Goal: Information Seeking & Learning: Check status

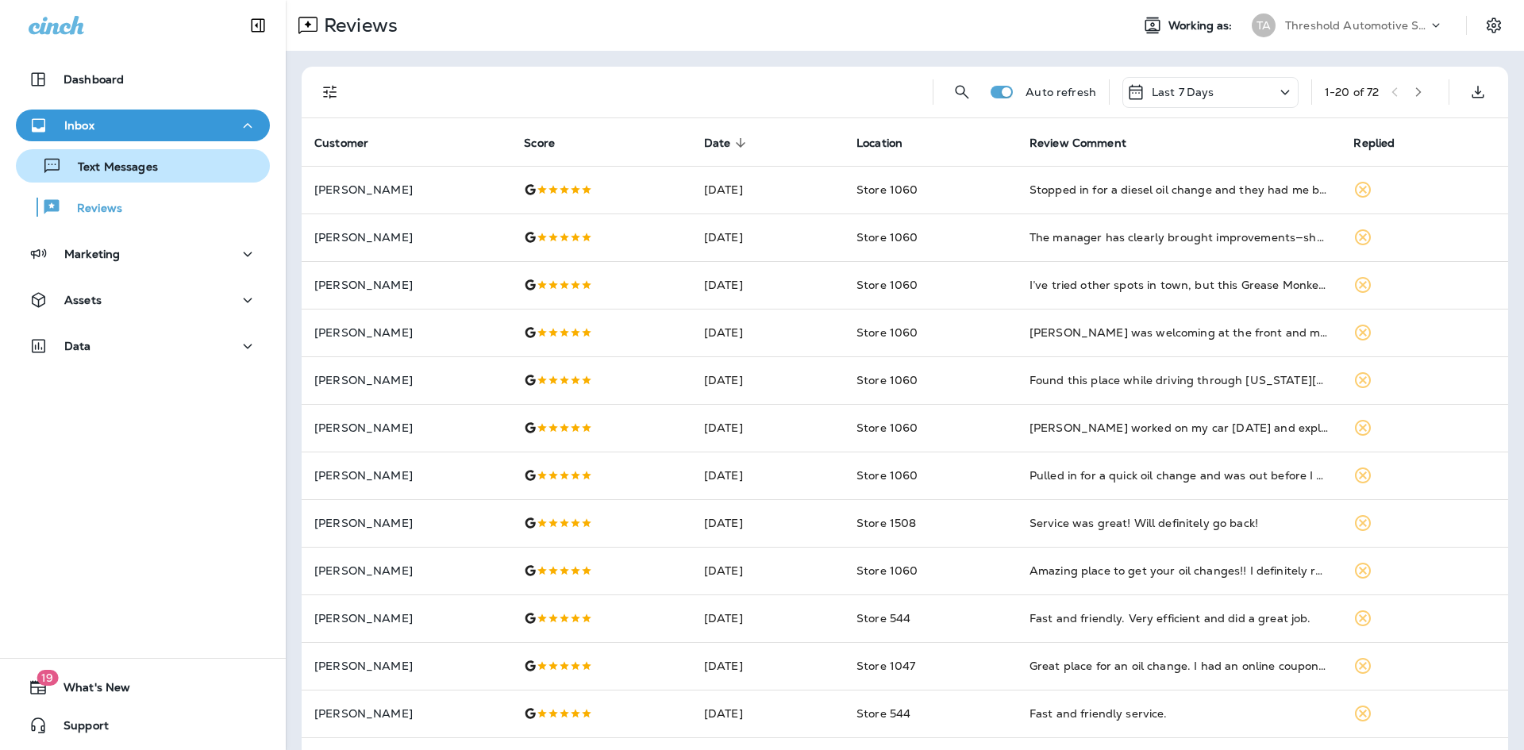
click at [156, 166] on p "Text Messages" at bounding box center [110, 167] width 96 height 15
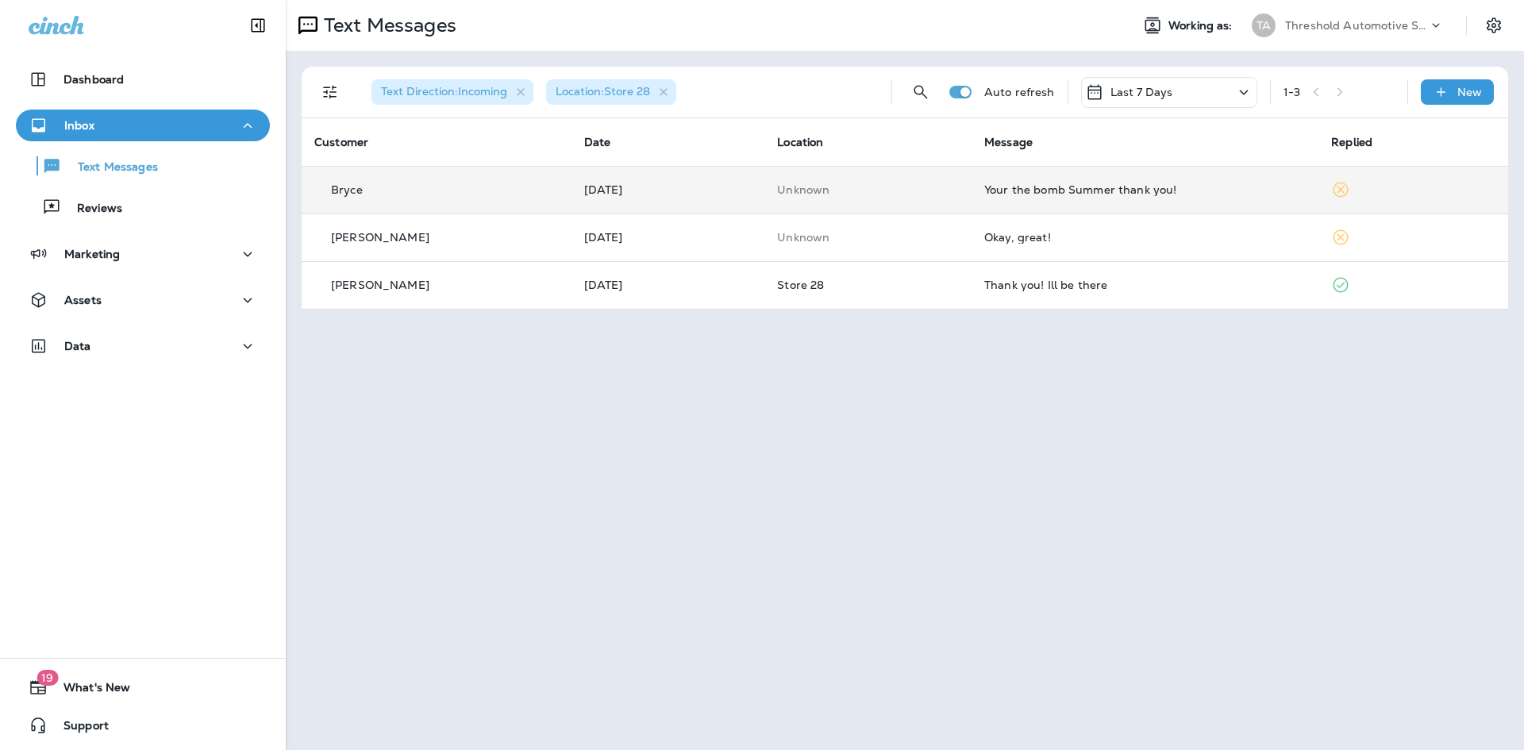
click at [1230, 187] on div "Your the bomb Summer thank you!" at bounding box center [1144, 189] width 321 height 13
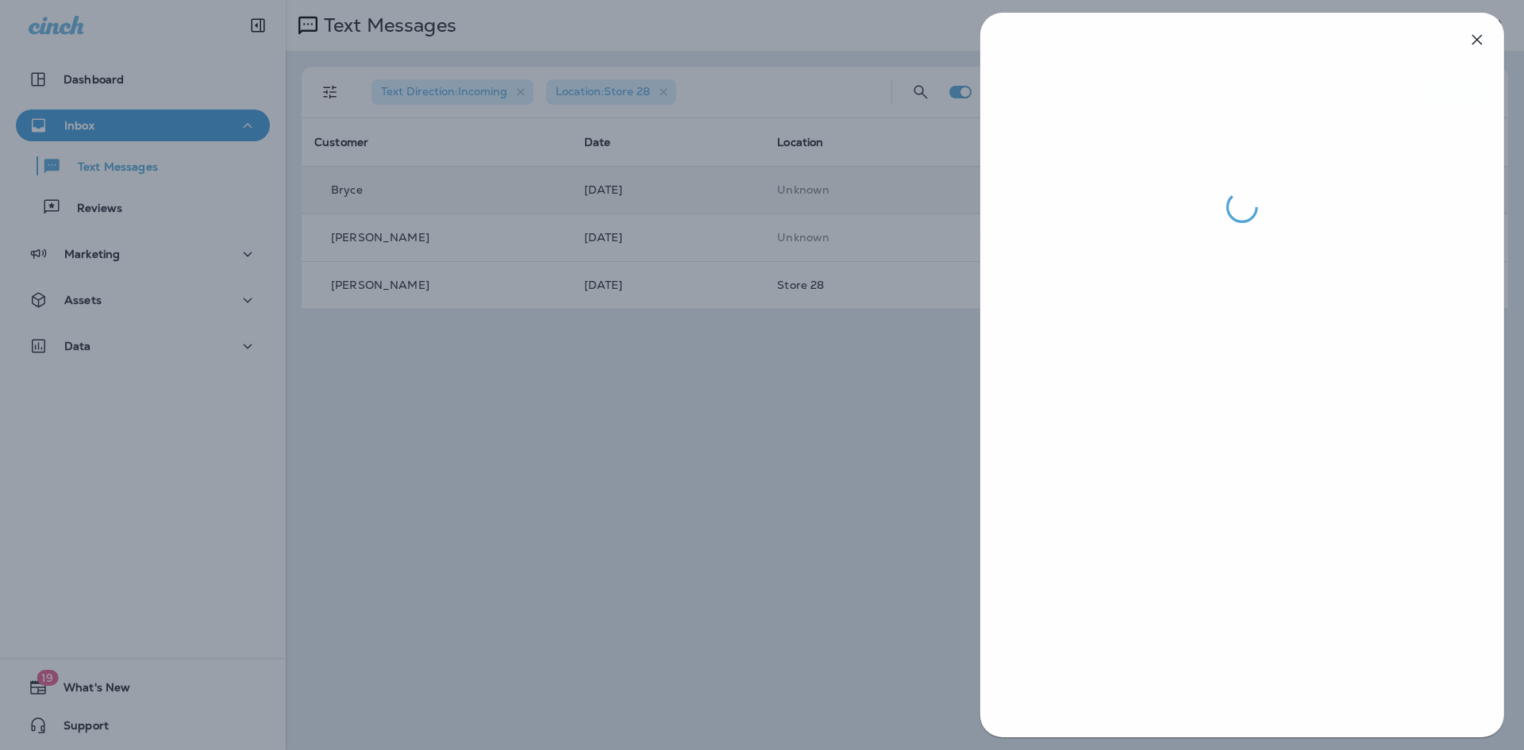
click at [663, 519] on div at bounding box center [763, 375] width 1524 height 750
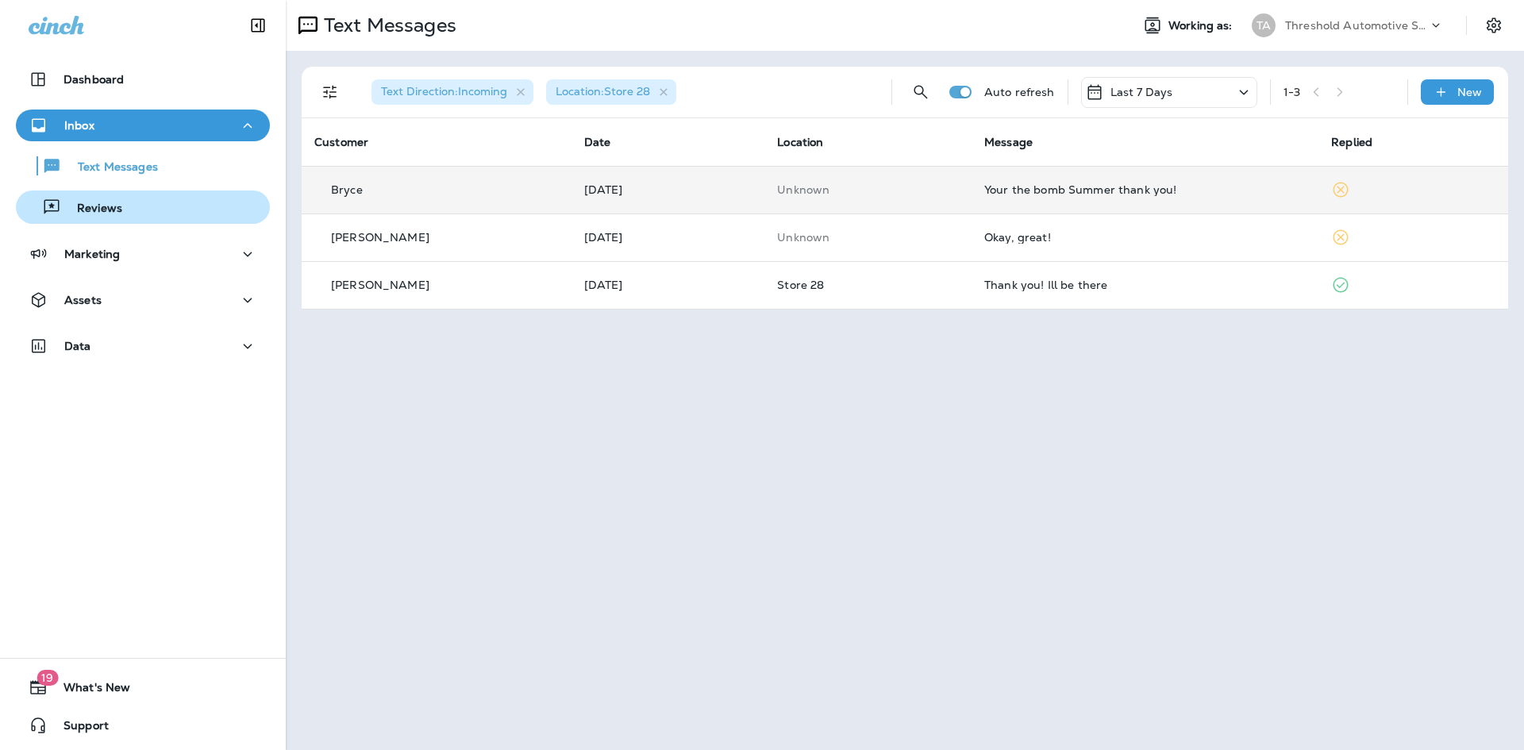
click at [148, 203] on div "Reviews" at bounding box center [142, 207] width 241 height 24
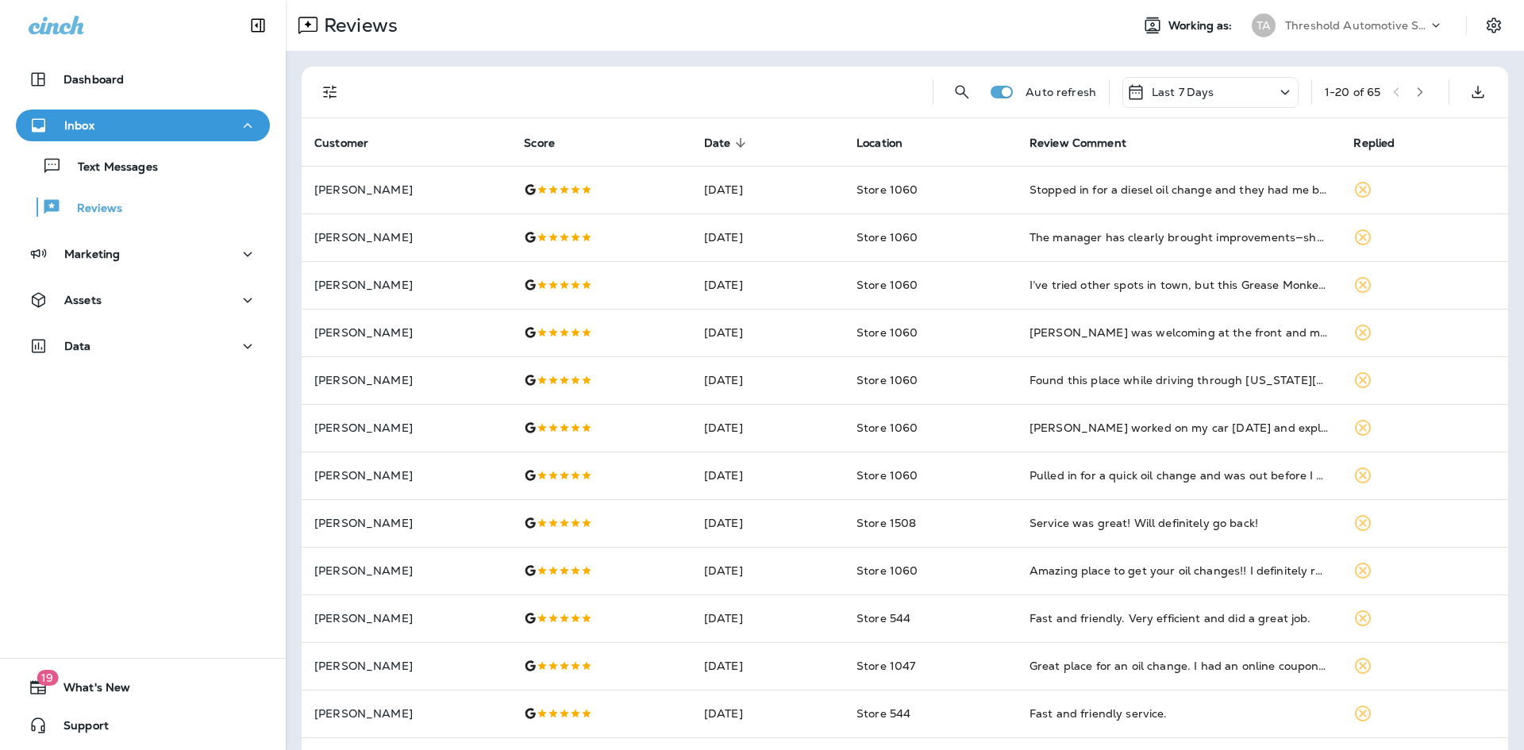
click at [336, 95] on icon "Filters" at bounding box center [330, 92] width 19 height 19
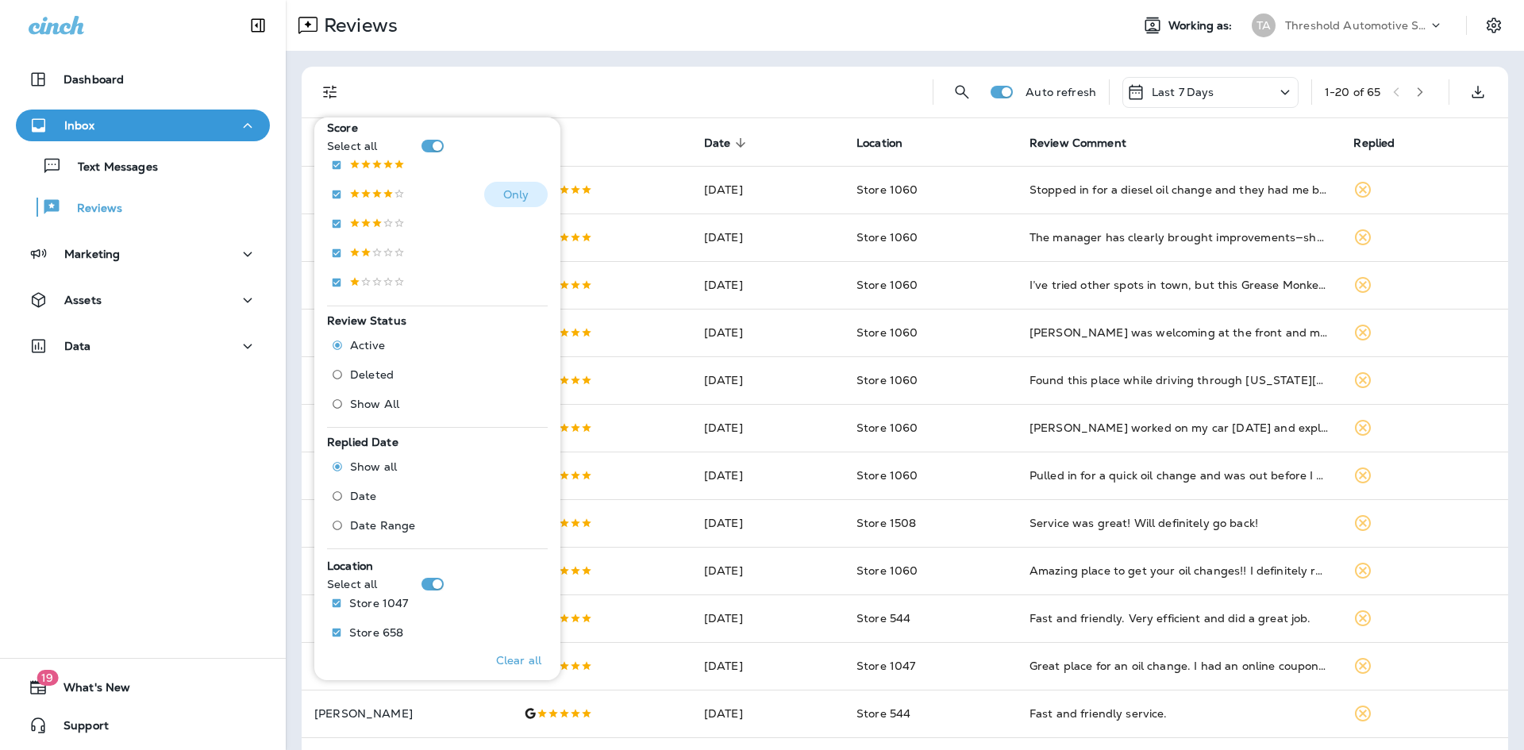
scroll to position [397, 0]
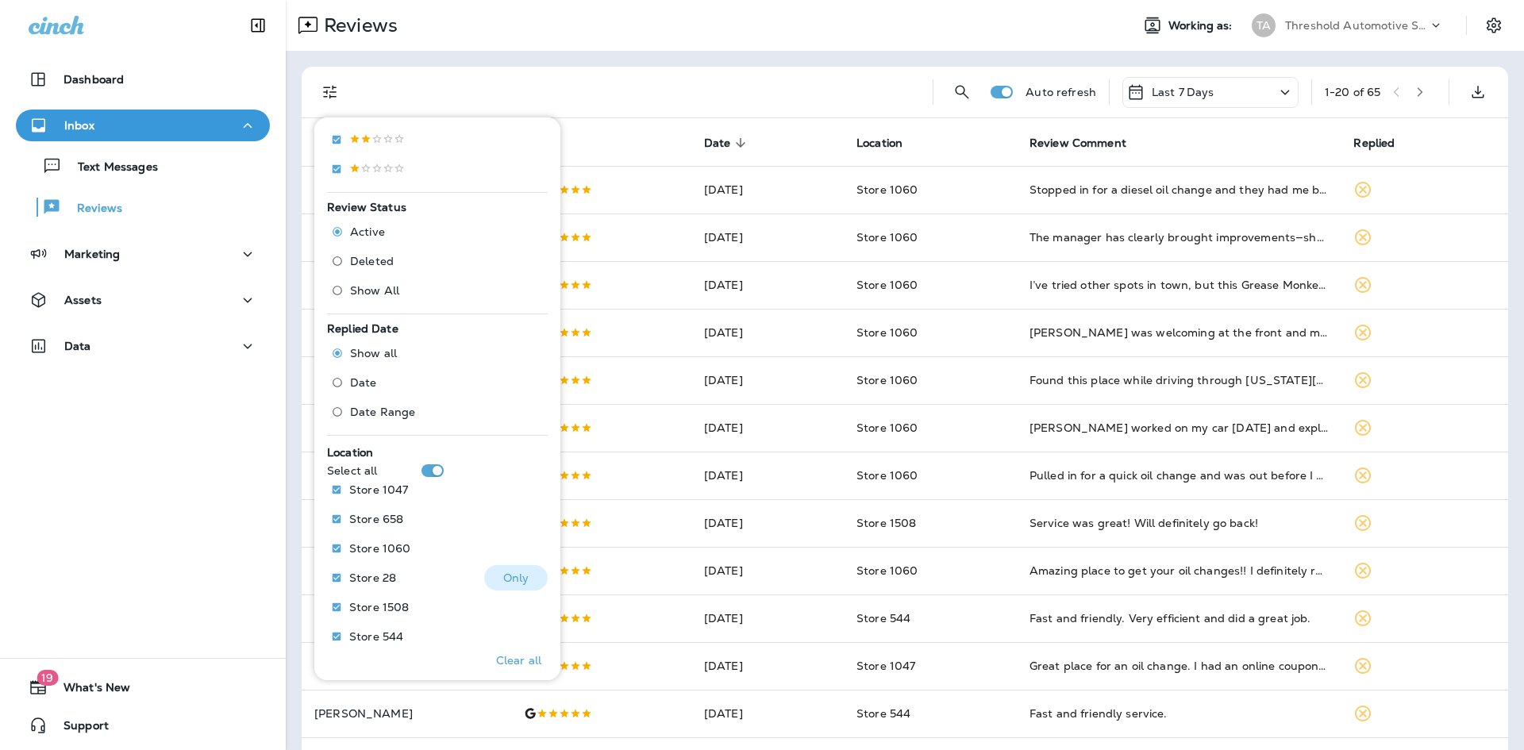
click at [503, 579] on p "Only" at bounding box center [516, 578] width 26 height 13
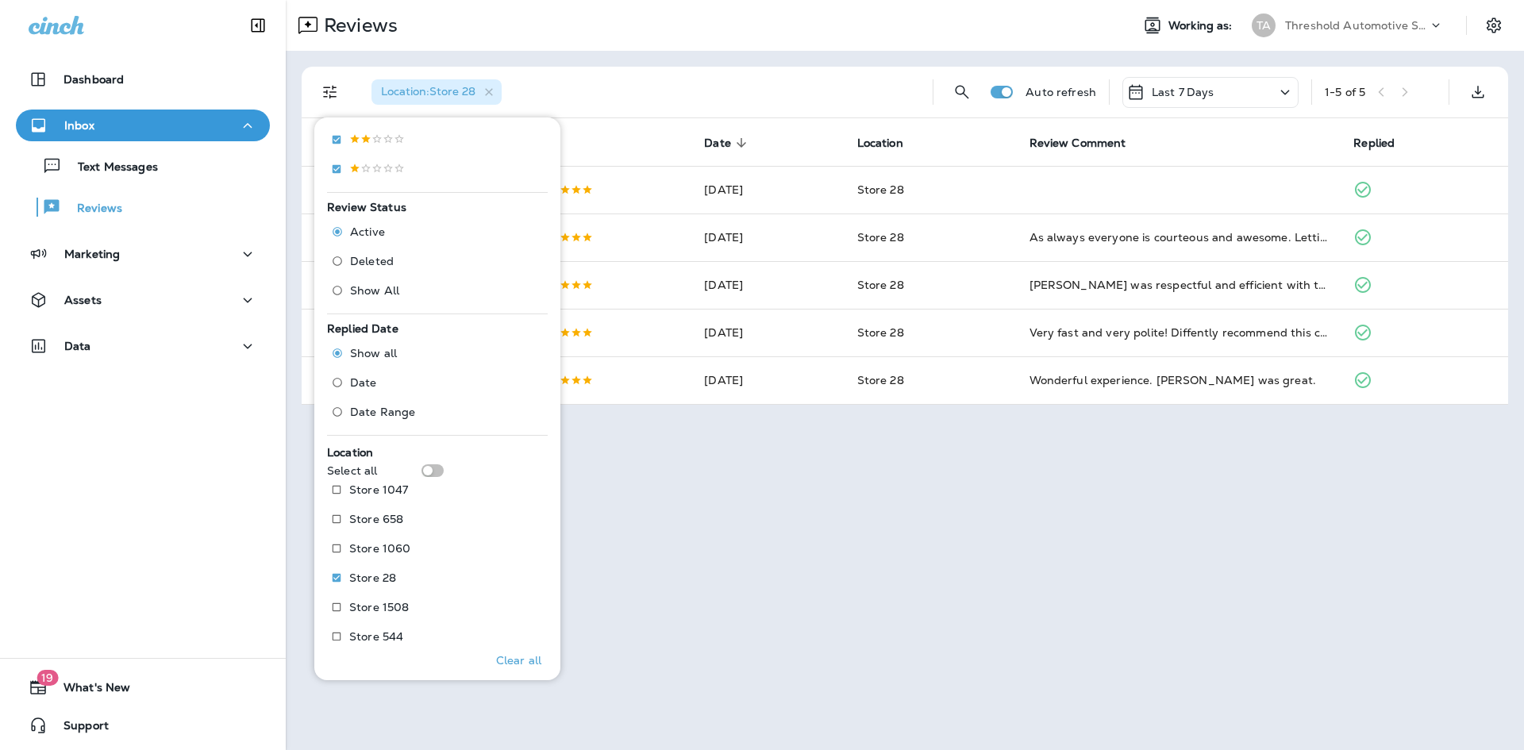
click at [765, 579] on div "Reviews Working as: TA Threshold Automotive Service dba Grease Monkey Location …" at bounding box center [905, 375] width 1238 height 750
